Goal: Transaction & Acquisition: Subscribe to service/newsletter

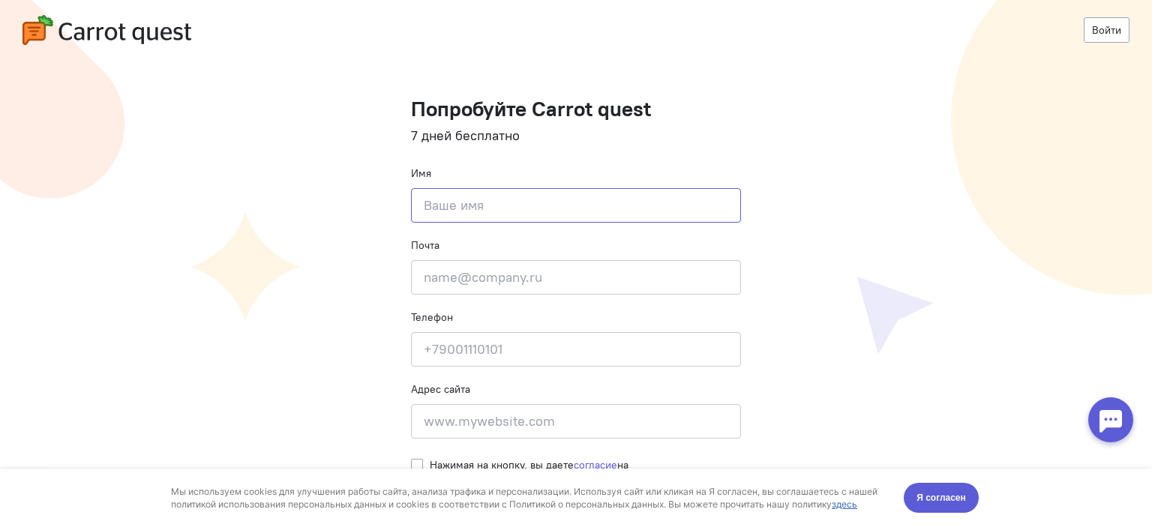
click at [466, 201] on input at bounding box center [576, 205] width 330 height 34
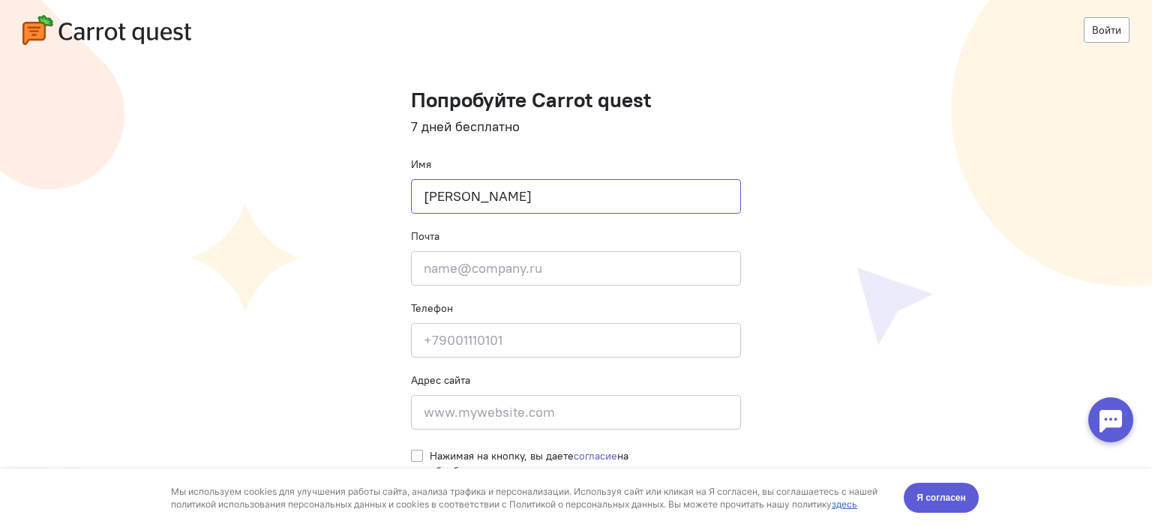
scroll to position [12, 0]
type input "[PERSON_NAME]"
click at [466, 410] on input at bounding box center [576, 409] width 330 height 34
drag, startPoint x: 469, startPoint y: 412, endPoint x: 531, endPoint y: 407, distance: 61.7
click at [470, 412] on input at bounding box center [576, 409] width 330 height 34
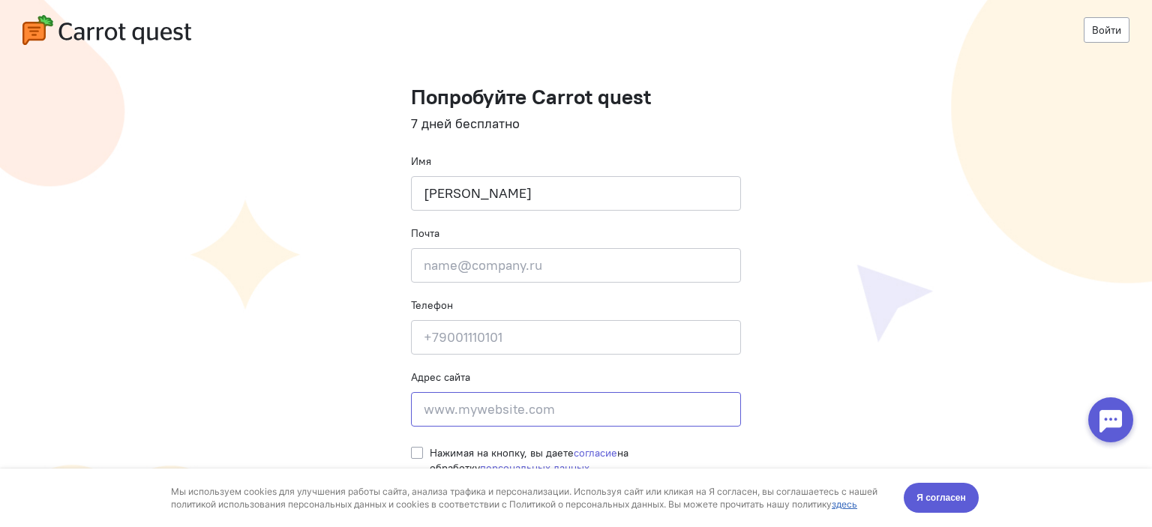
drag, startPoint x: 543, startPoint y: 407, endPoint x: 466, endPoint y: 407, distance: 76.5
click at [466, 407] on input at bounding box center [576, 409] width 330 height 34
click at [460, 341] on input at bounding box center [576, 337] width 330 height 34
type input "[PHONE_NUMBER]"
click at [504, 277] on input "email" at bounding box center [576, 265] width 330 height 34
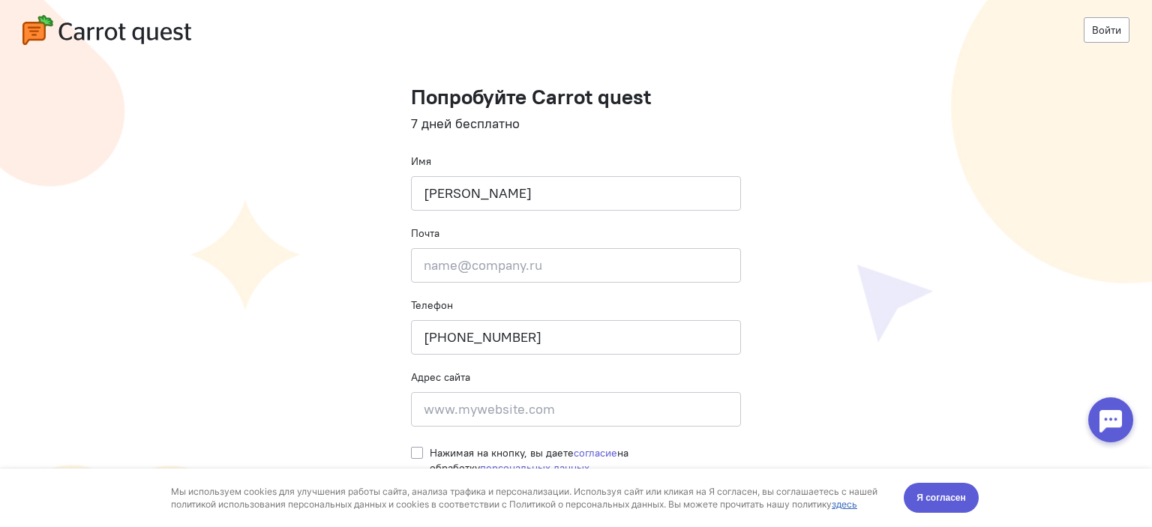
click at [895, 502] on div "Мы используем cookies для улучшения работы сайта, анализа трафика и персонализа…" at bounding box center [576, 498] width 840 height 58
drag, startPoint x: 925, startPoint y: 505, endPoint x: 865, endPoint y: 493, distance: 61.8
click at [923, 505] on button "Я согласен" at bounding box center [941, 498] width 75 height 30
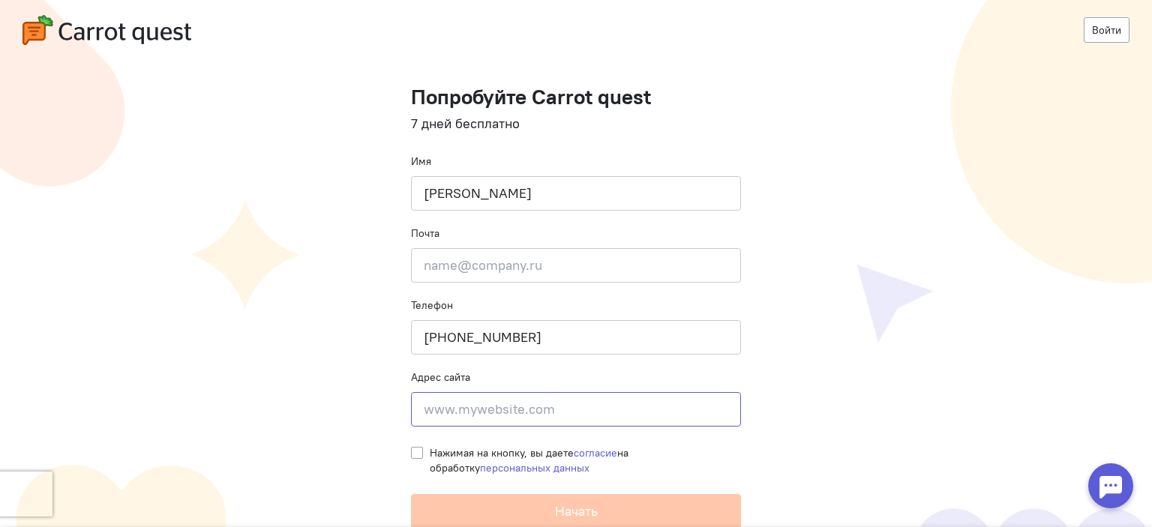
click at [436, 408] on input at bounding box center [576, 409] width 330 height 34
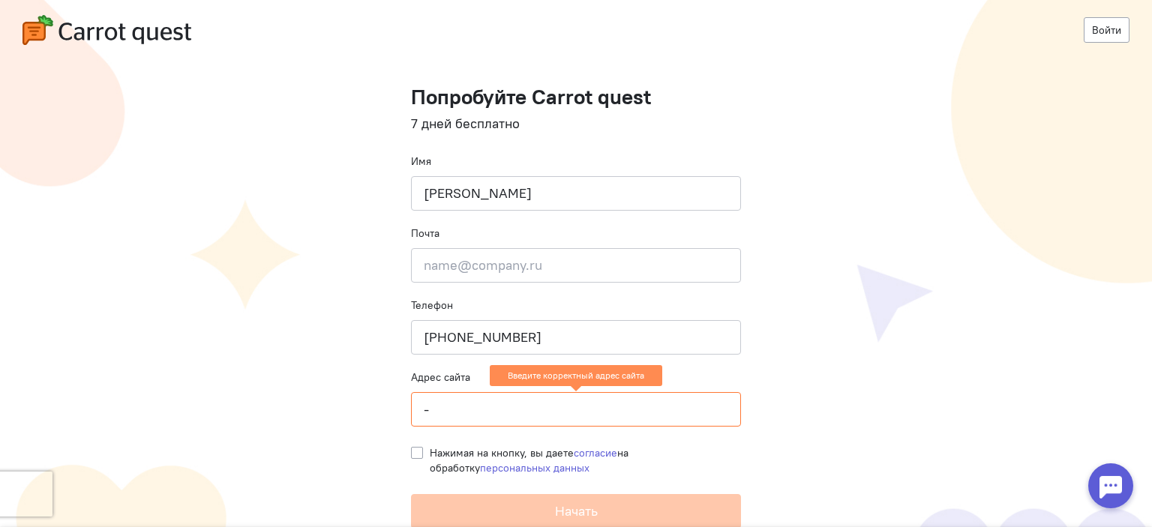
type input "-"
click at [59, 37] on img at bounding box center [106, 30] width 169 height 30
